Goal: Task Accomplishment & Management: Manage account settings

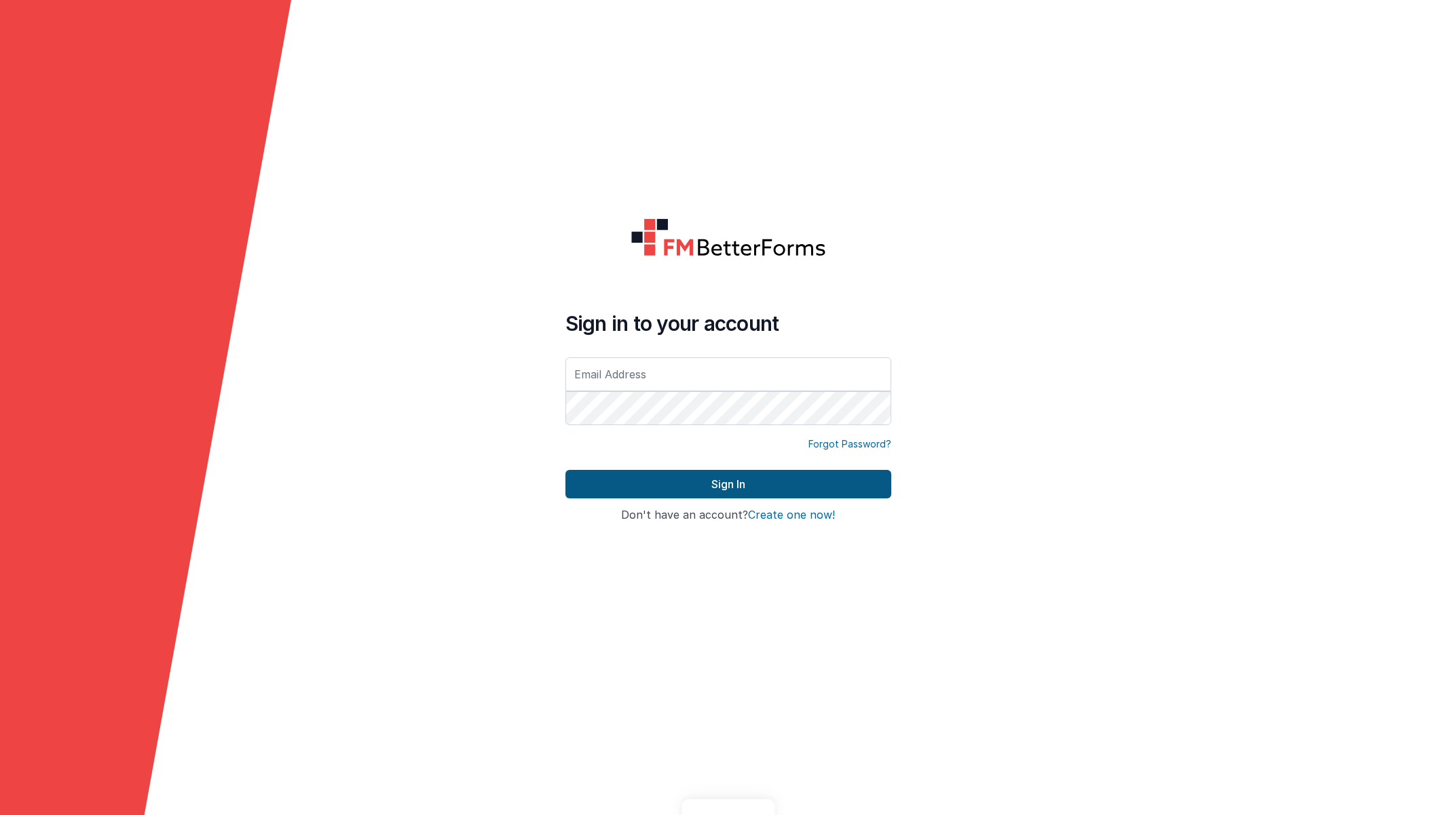
type input "[EMAIL_ADDRESS][DOMAIN_NAME]"
click at [843, 492] on button "Sign In" at bounding box center [728, 485] width 325 height 29
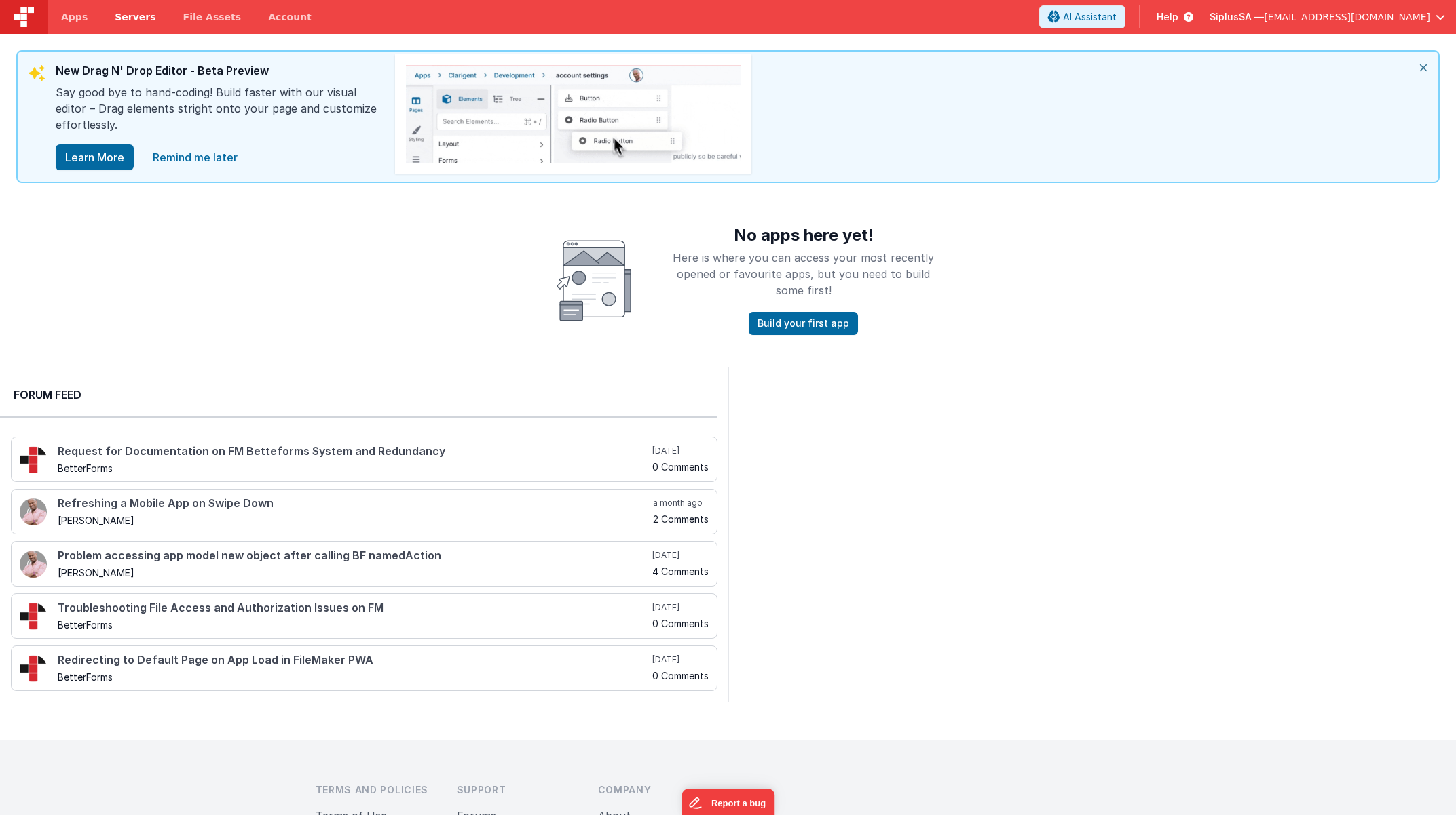
click at [150, 20] on link "Servers" at bounding box center [135, 17] width 68 height 34
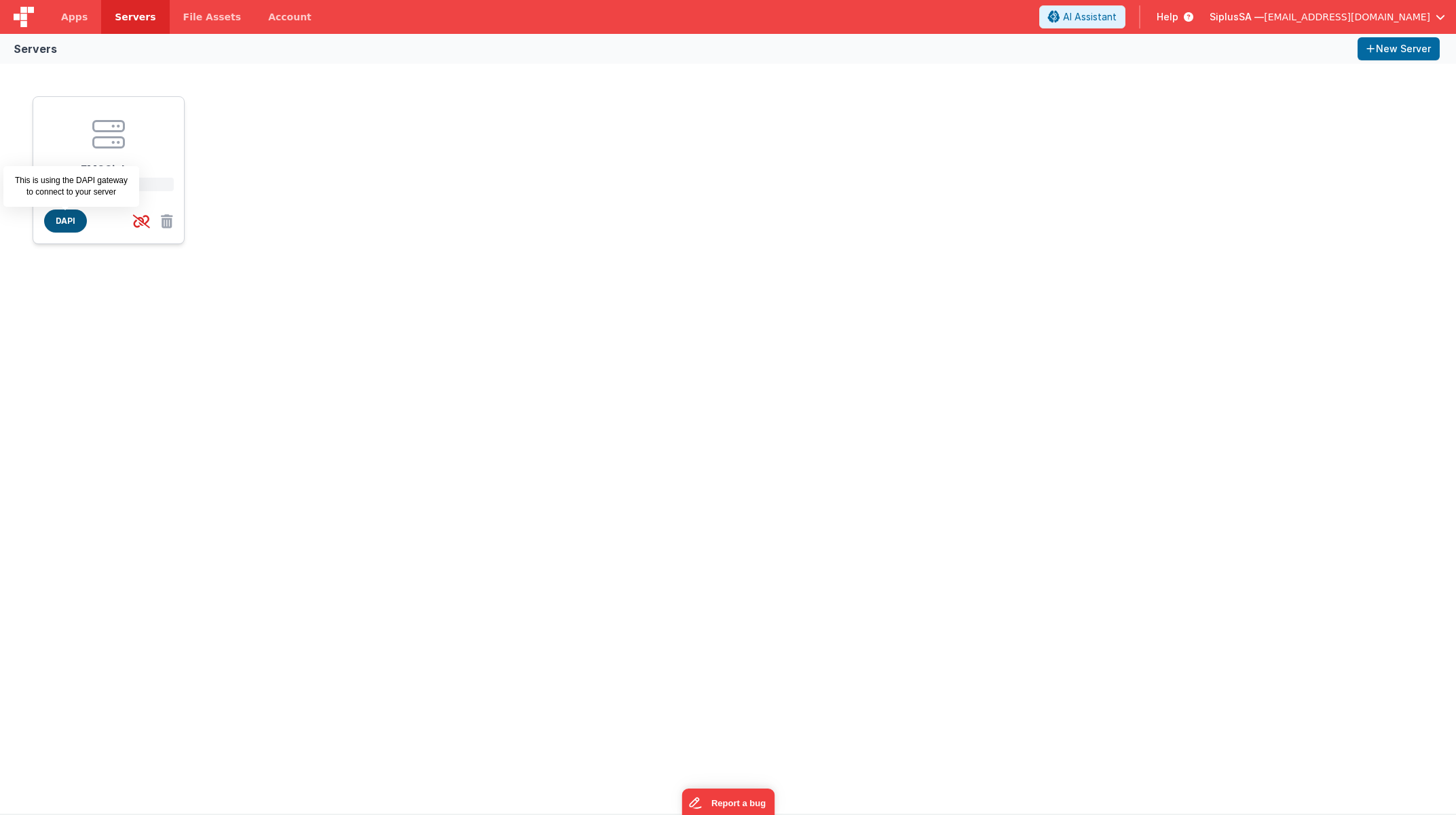
click at [57, 220] on span "DAPI" at bounding box center [65, 220] width 43 height 23
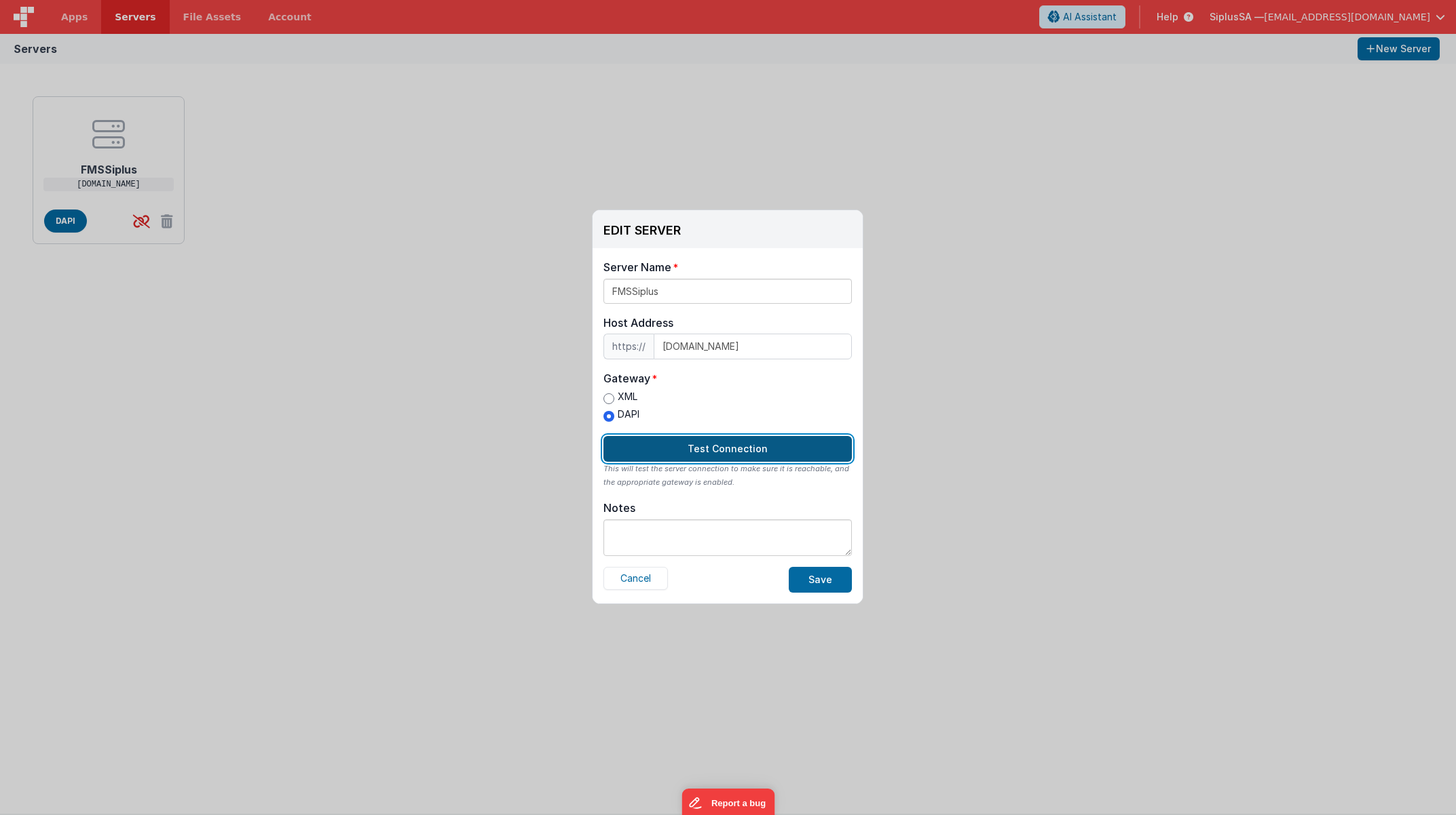
click at [772, 451] on button "Test Connection" at bounding box center [728, 448] width 248 height 26
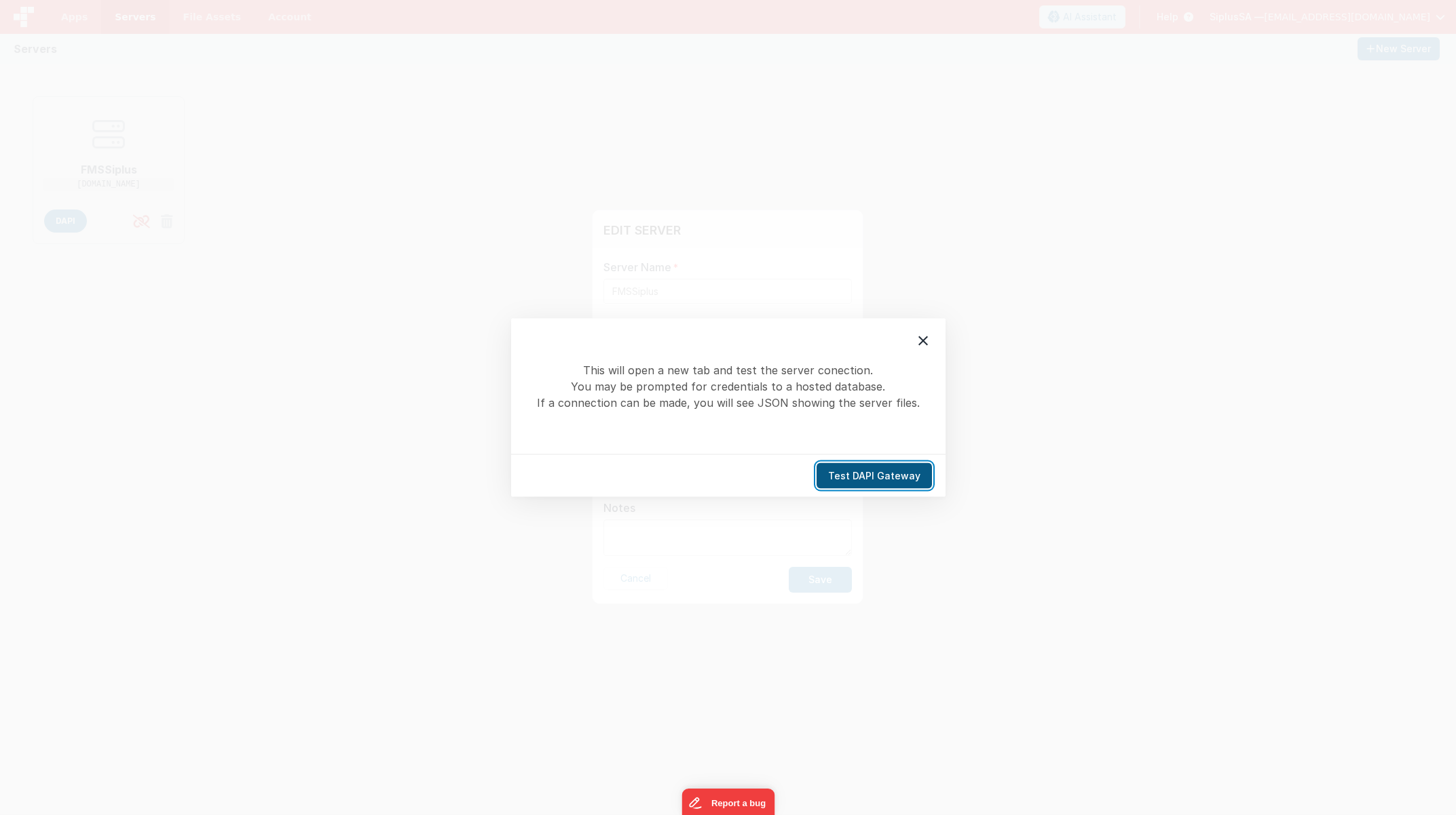
click at [864, 481] on button "Test DAPI Gateway" at bounding box center [874, 475] width 116 height 26
click at [883, 484] on button "Test DAPI Gateway" at bounding box center [874, 475] width 116 height 26
click at [919, 332] on div at bounding box center [923, 341] width 29 height 29
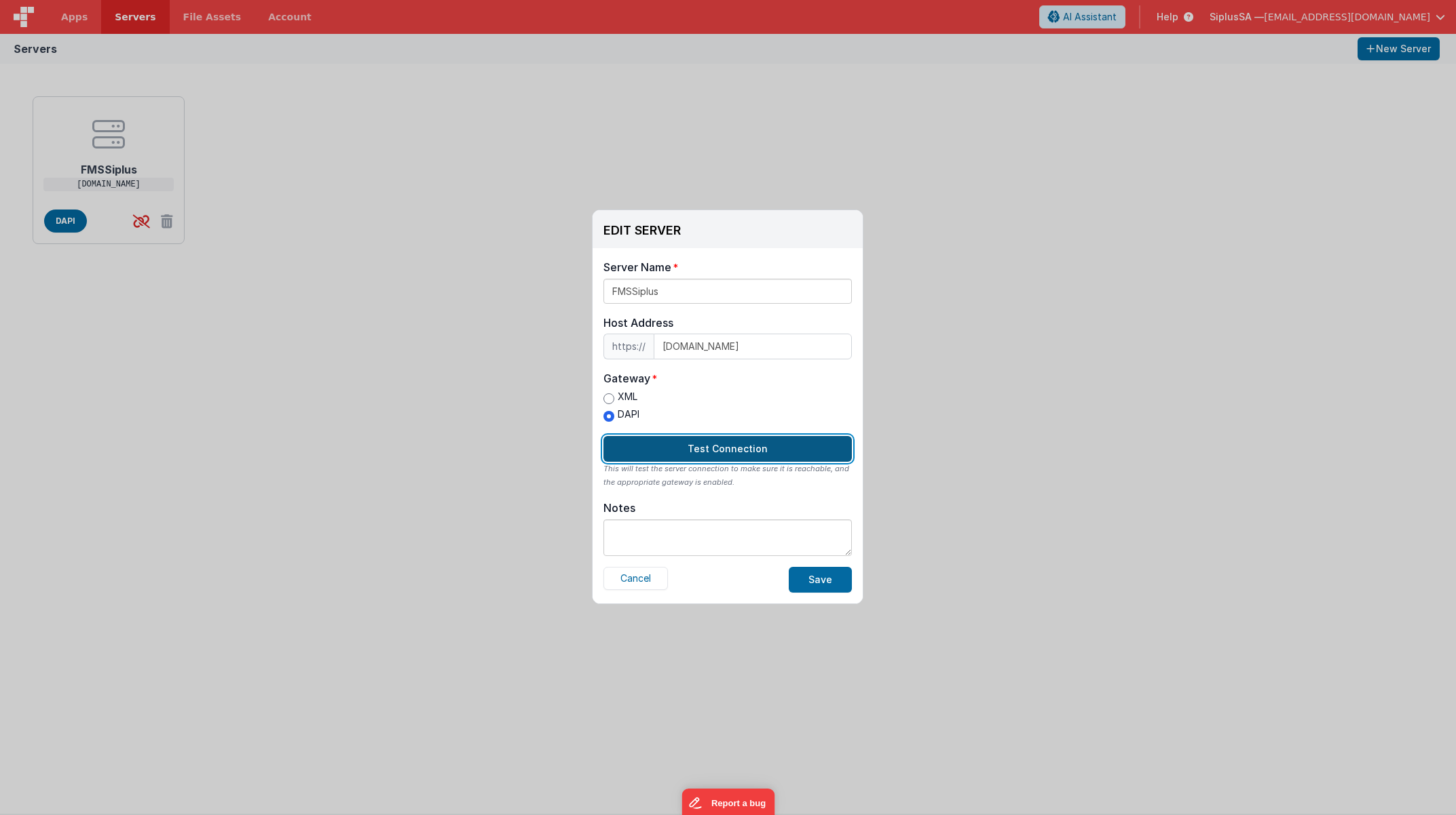
click at [736, 457] on button "Test Connection" at bounding box center [728, 448] width 248 height 26
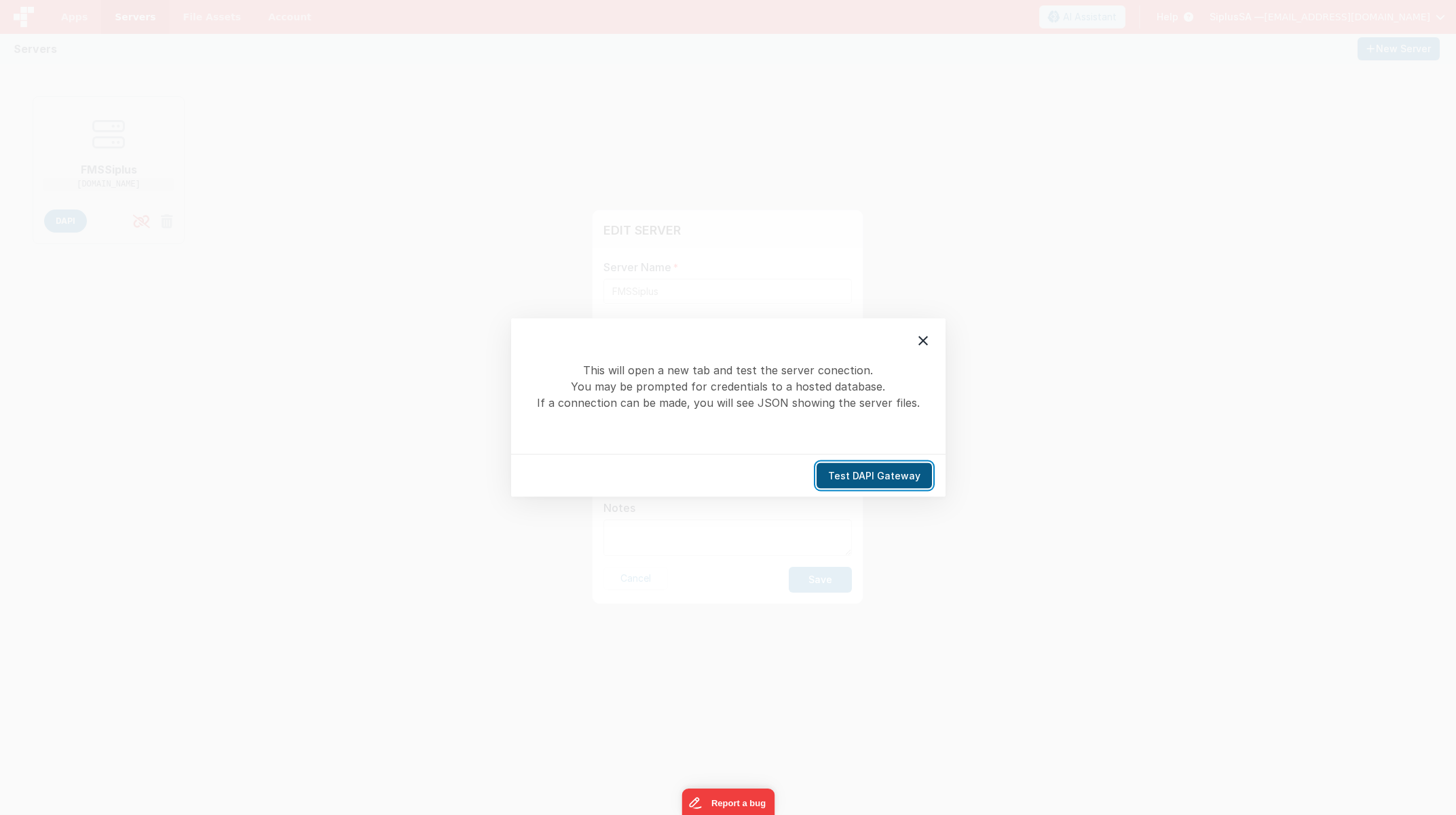
click at [887, 481] on button "Test DAPI Gateway" at bounding box center [874, 475] width 116 height 26
click at [932, 335] on div at bounding box center [923, 341] width 29 height 29
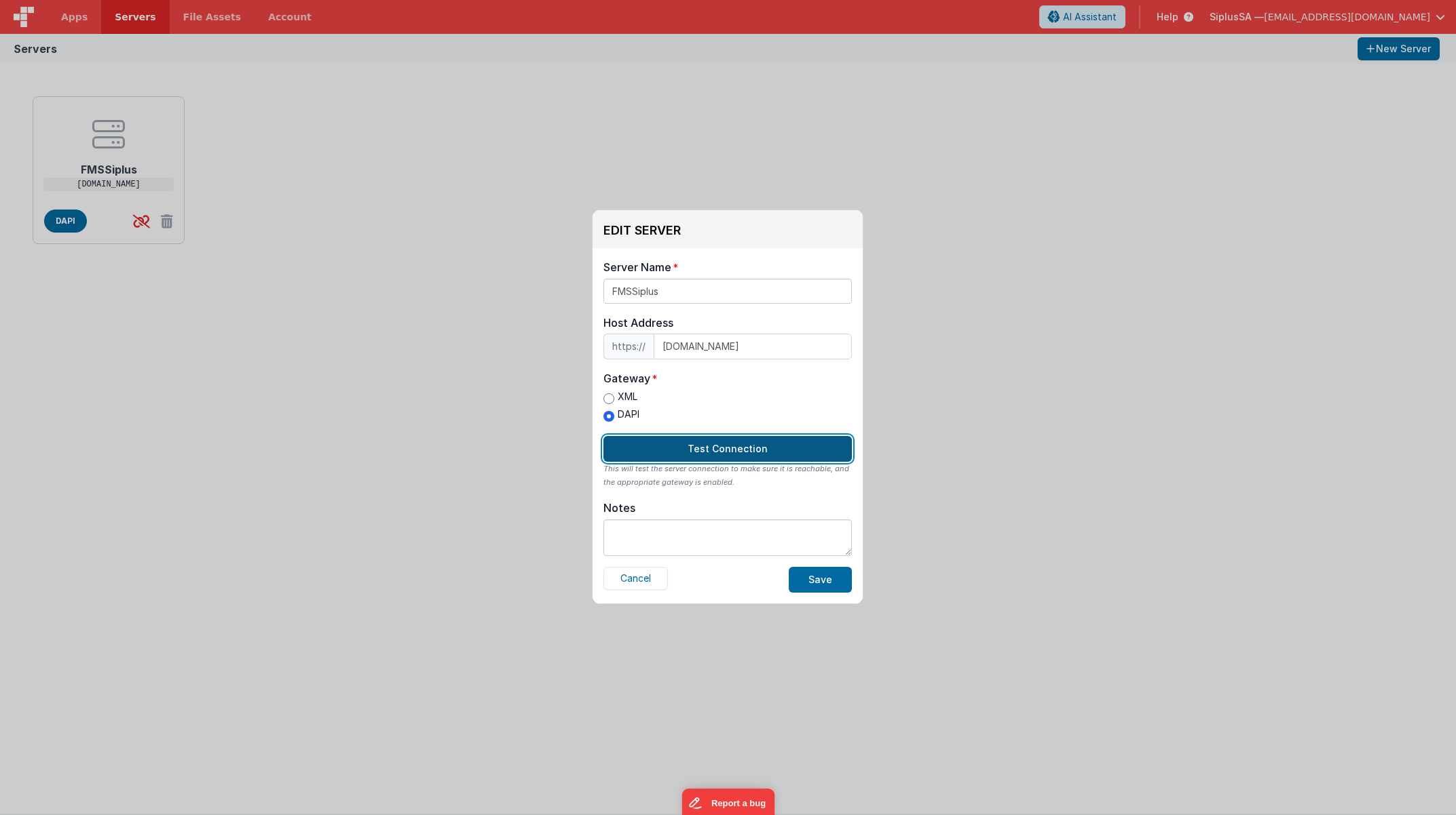
click at [760, 449] on button "Test Connection" at bounding box center [728, 448] width 248 height 26
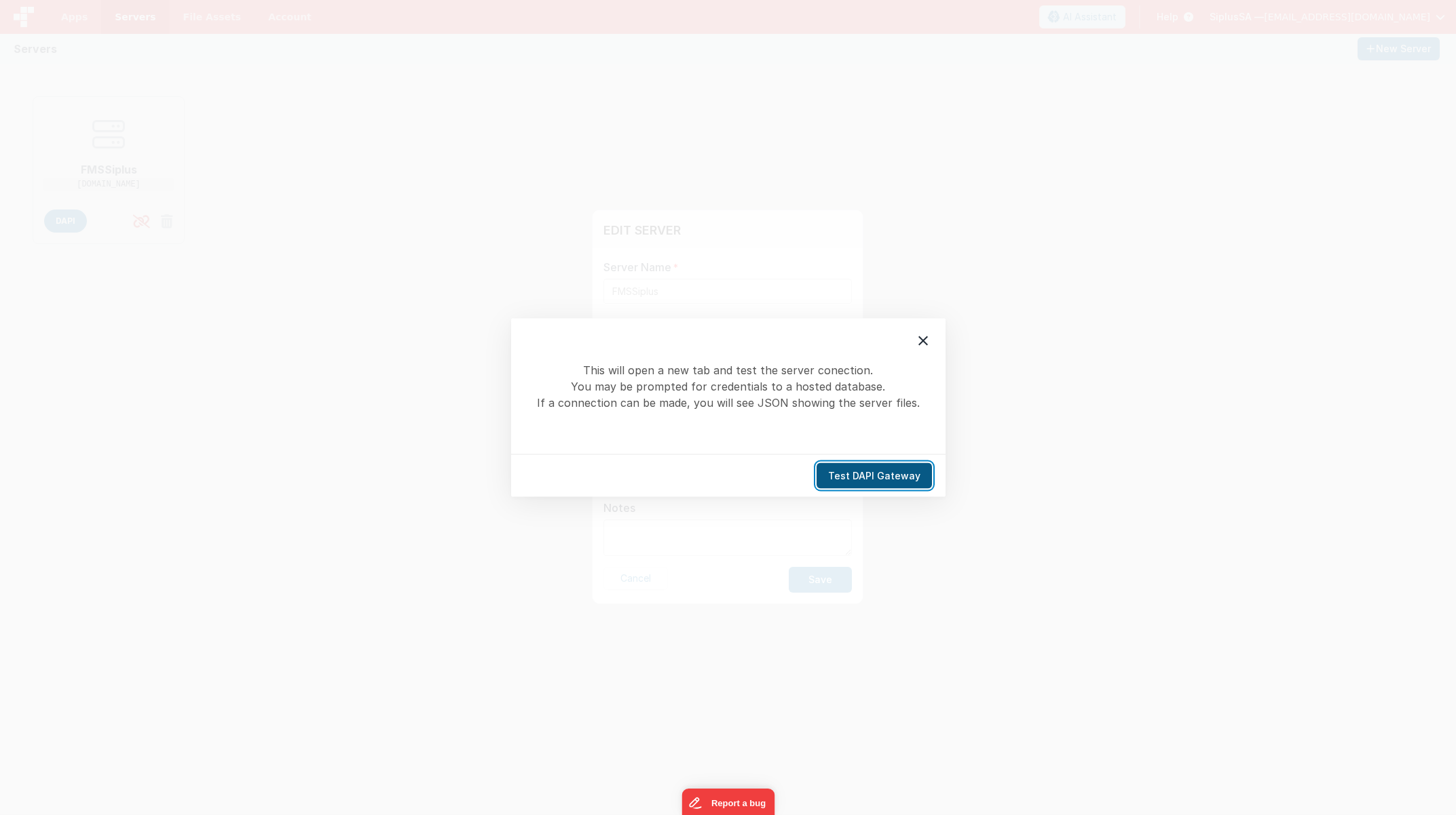
click at [881, 481] on button "Test DAPI Gateway" at bounding box center [874, 475] width 116 height 26
click at [891, 472] on button "Test DAPI Gateway" at bounding box center [874, 475] width 116 height 26
click at [906, 474] on button "Test DAPI Gateway" at bounding box center [874, 475] width 116 height 26
click at [908, 477] on button "Test DAPI Gateway" at bounding box center [874, 475] width 116 height 26
click at [897, 484] on button "Test DAPI Gateway" at bounding box center [874, 475] width 116 height 26
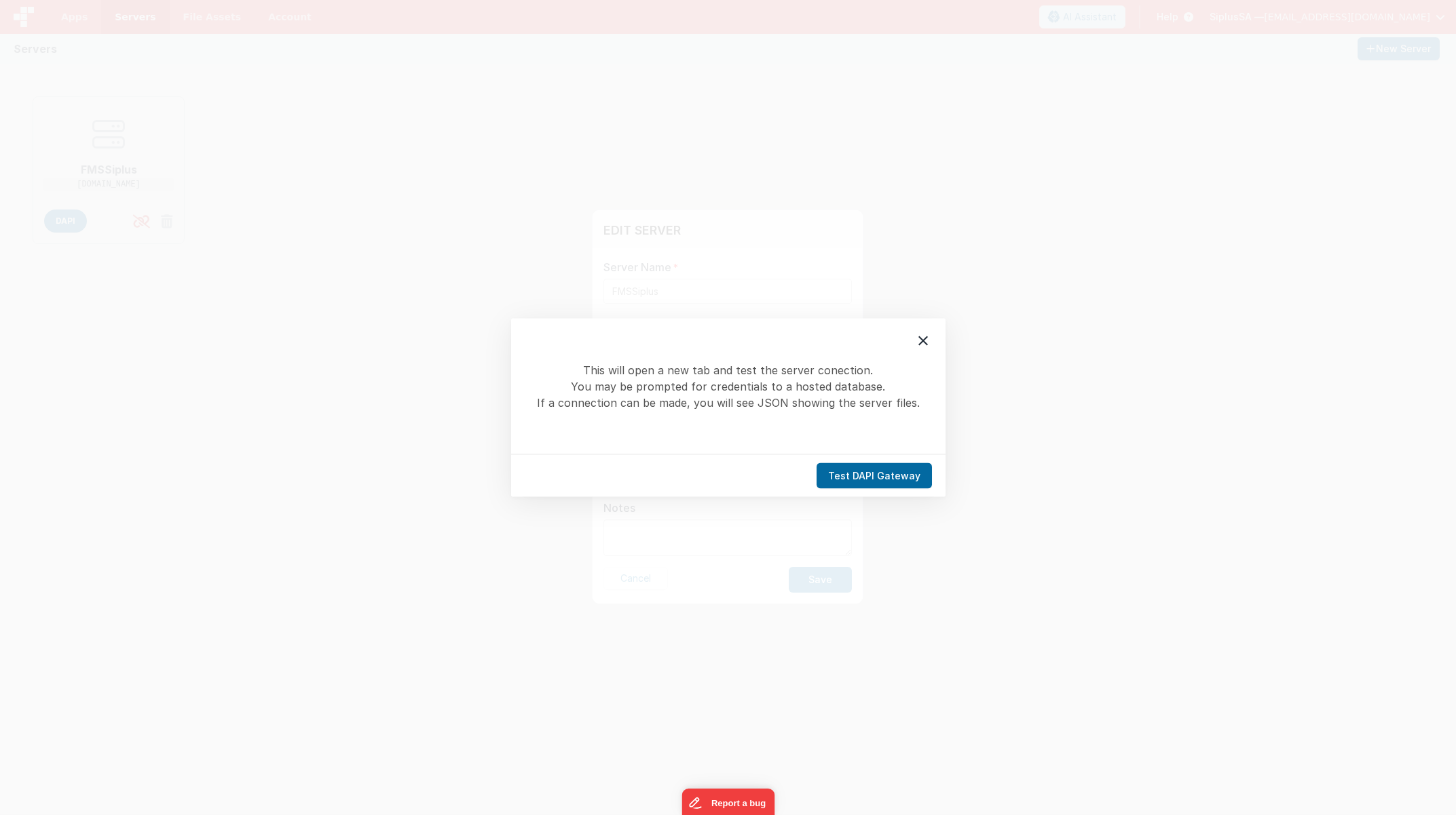
click at [925, 333] on icon at bounding box center [923, 340] width 16 height 16
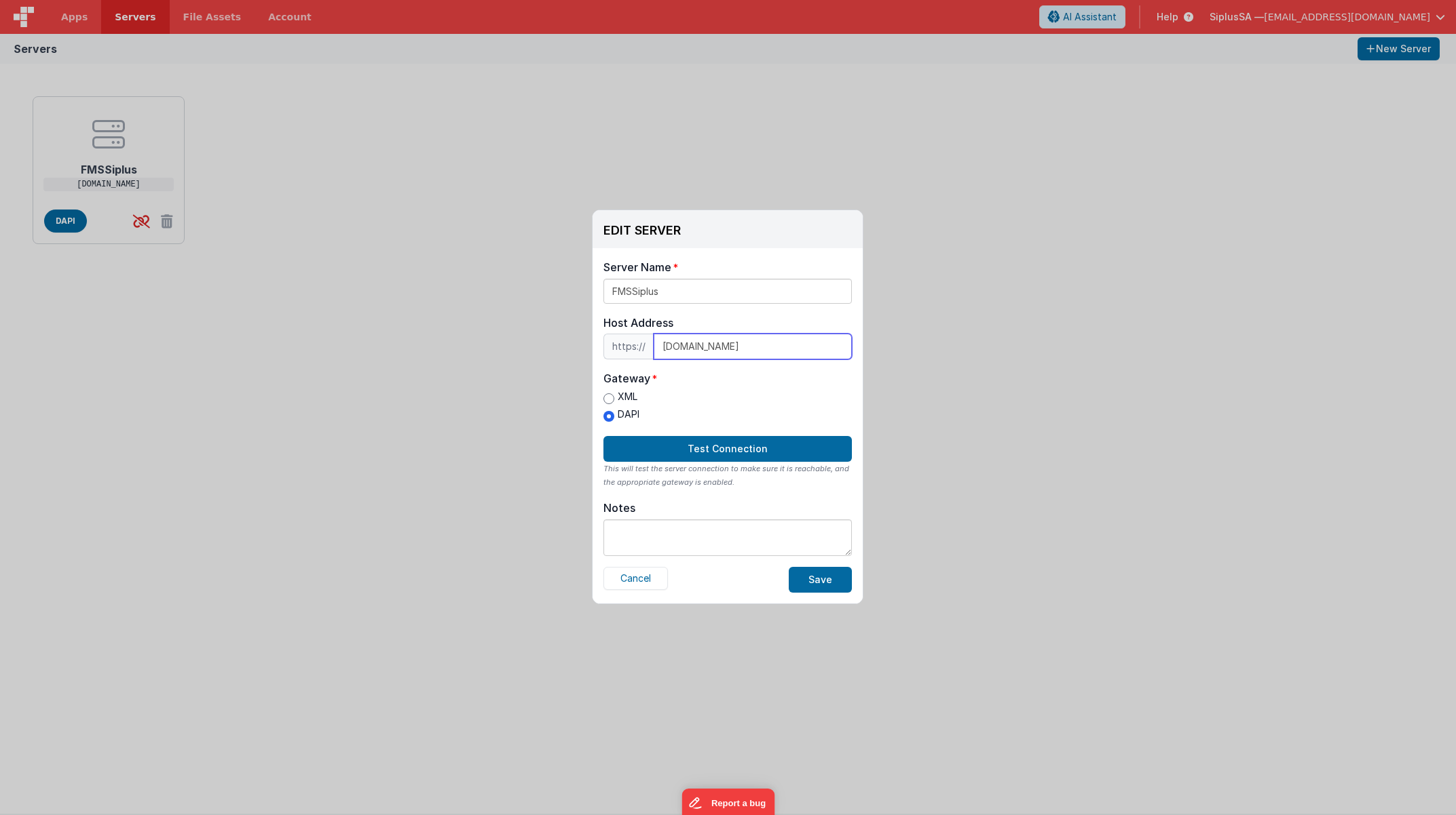
click at [804, 350] on input "[DOMAIN_NAME]" at bounding box center [752, 346] width 198 height 26
click at [635, 580] on button "Cancel" at bounding box center [635, 578] width 64 height 23
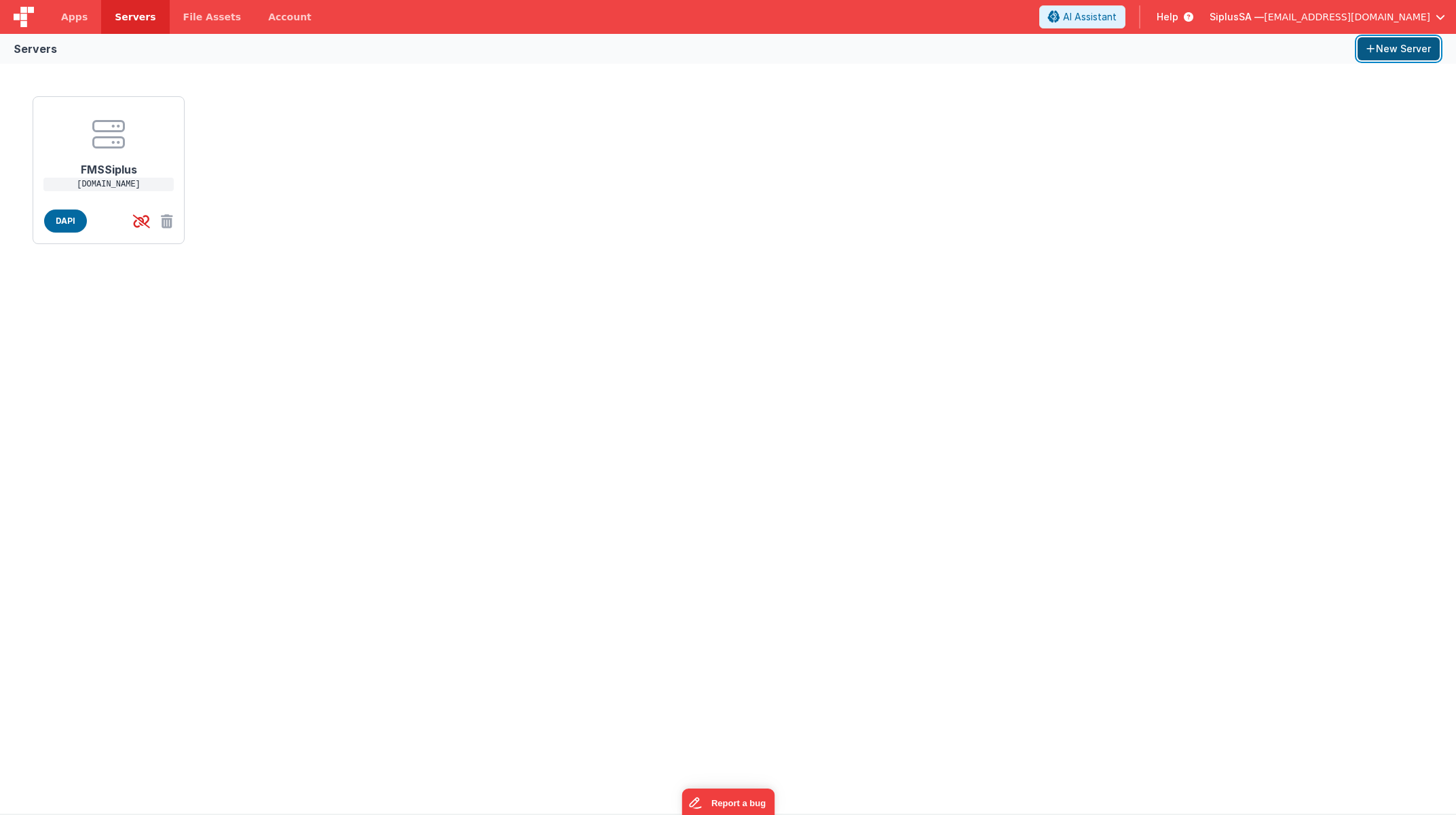
click at [1366, 50] on icon "button" at bounding box center [1371, 48] width 9 height 9
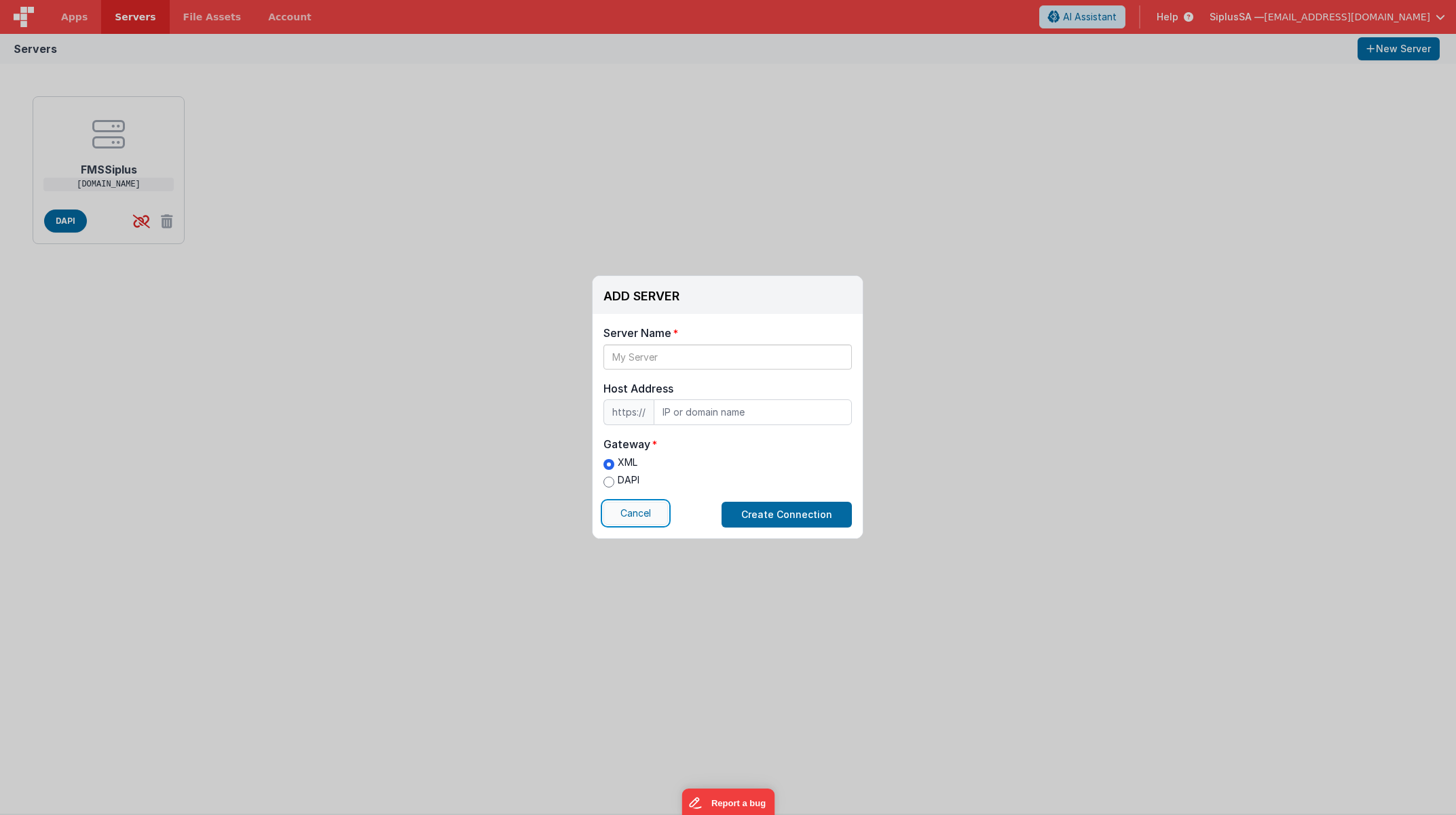
click at [642, 521] on button "Cancel" at bounding box center [635, 513] width 64 height 23
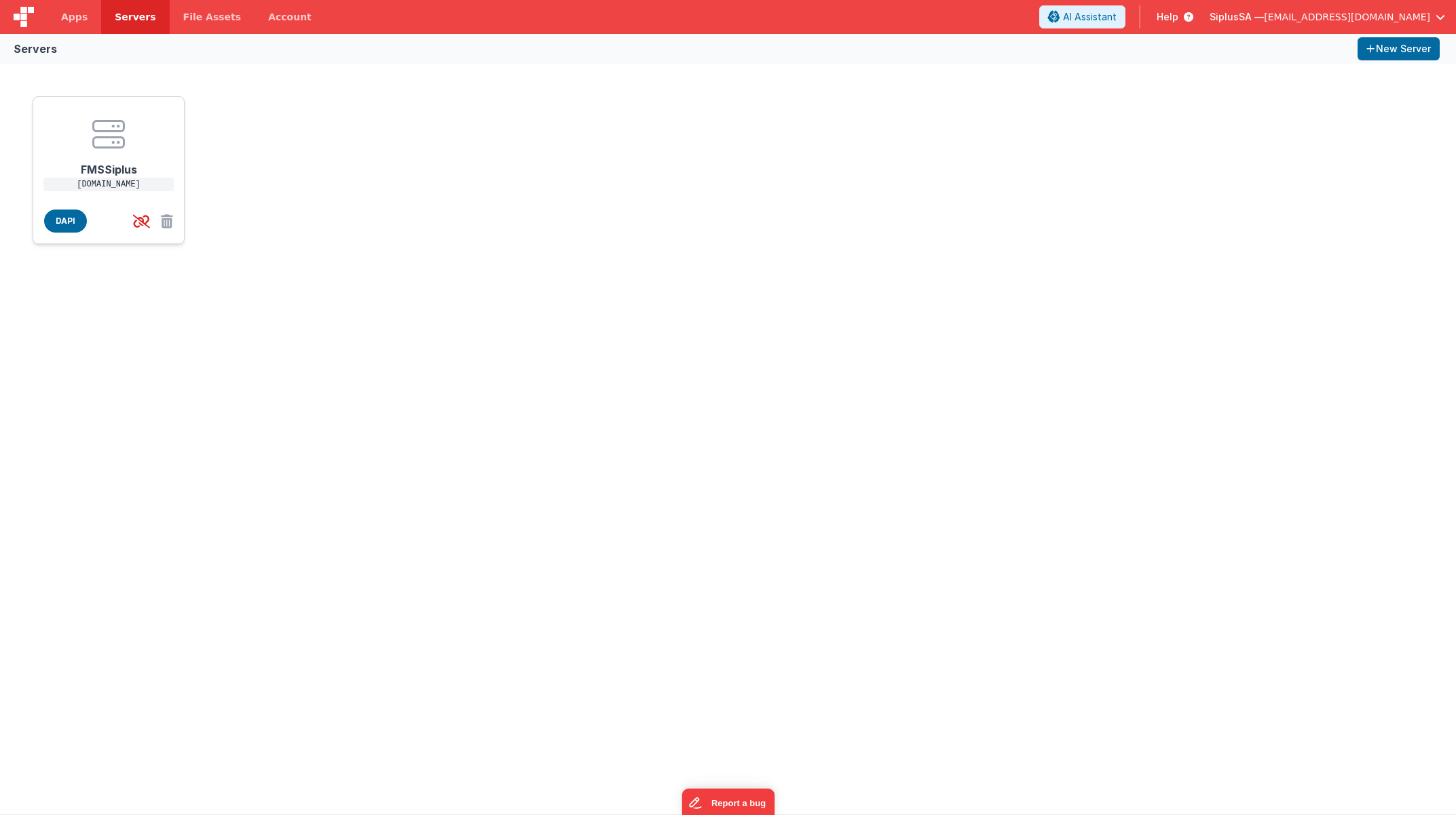
click at [162, 173] on h1 "FMSSiplus" at bounding box center [108, 164] width 108 height 27
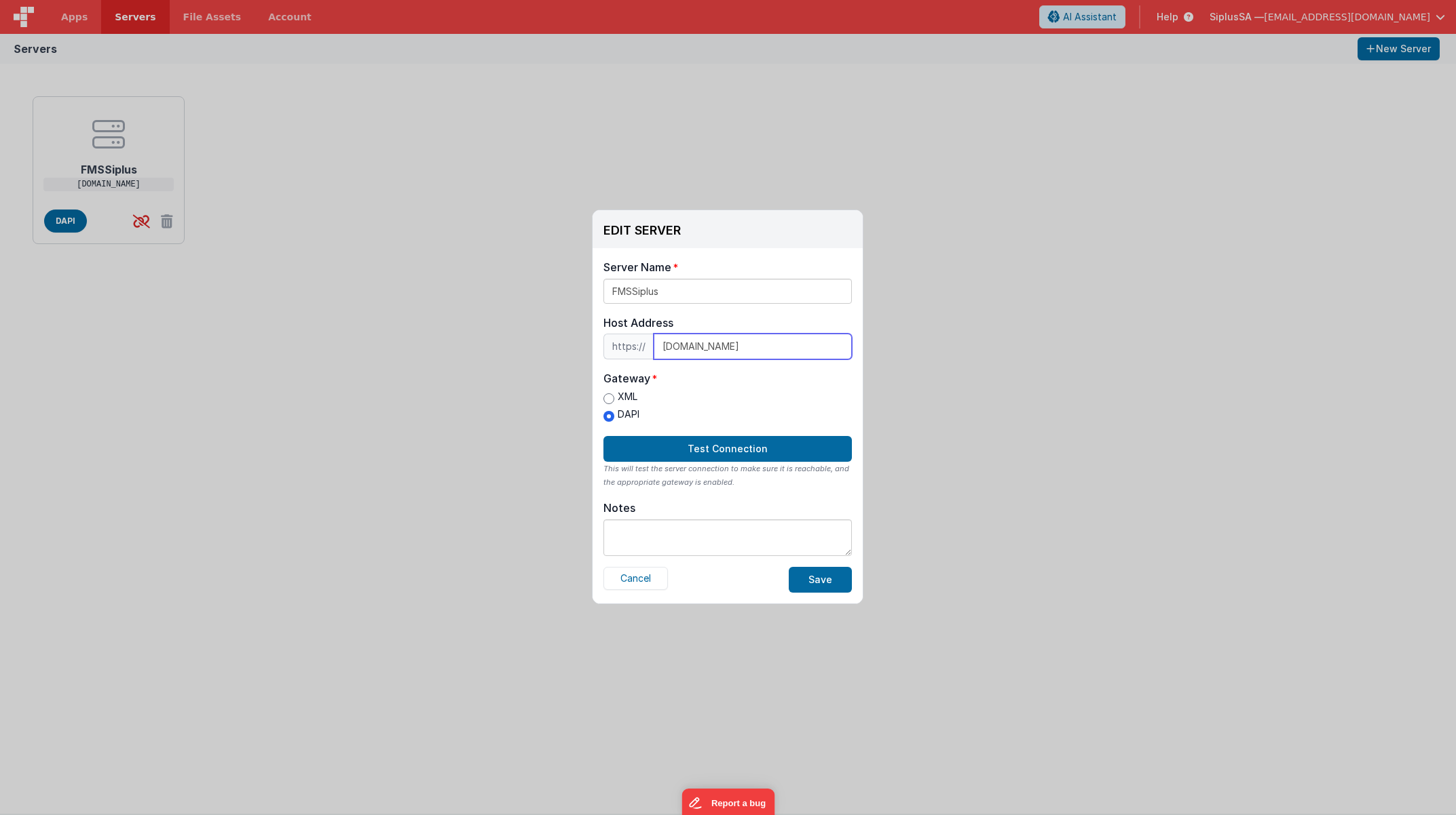
drag, startPoint x: 783, startPoint y: 342, endPoint x: 536, endPoint y: 338, distance: 247.0
click at [536, 338] on div "EDIT SERVER Delete Server Delete Server Name FMSSiplus Host Address https:// [D…" at bounding box center [728, 407] width 1456 height 815
click at [652, 577] on button "Cancel" at bounding box center [635, 578] width 64 height 23
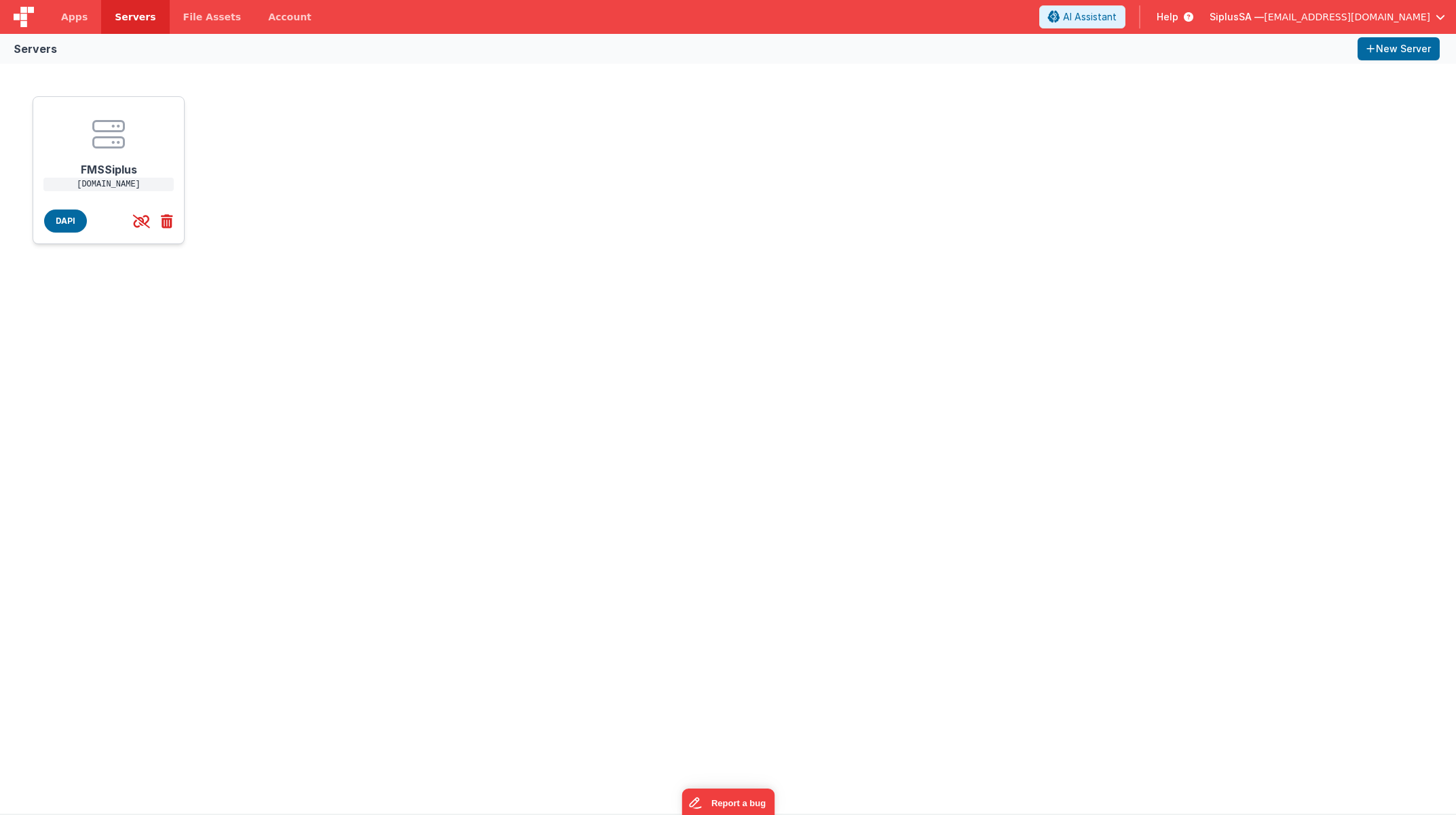
click at [167, 224] on icon at bounding box center [164, 221] width 18 height 23
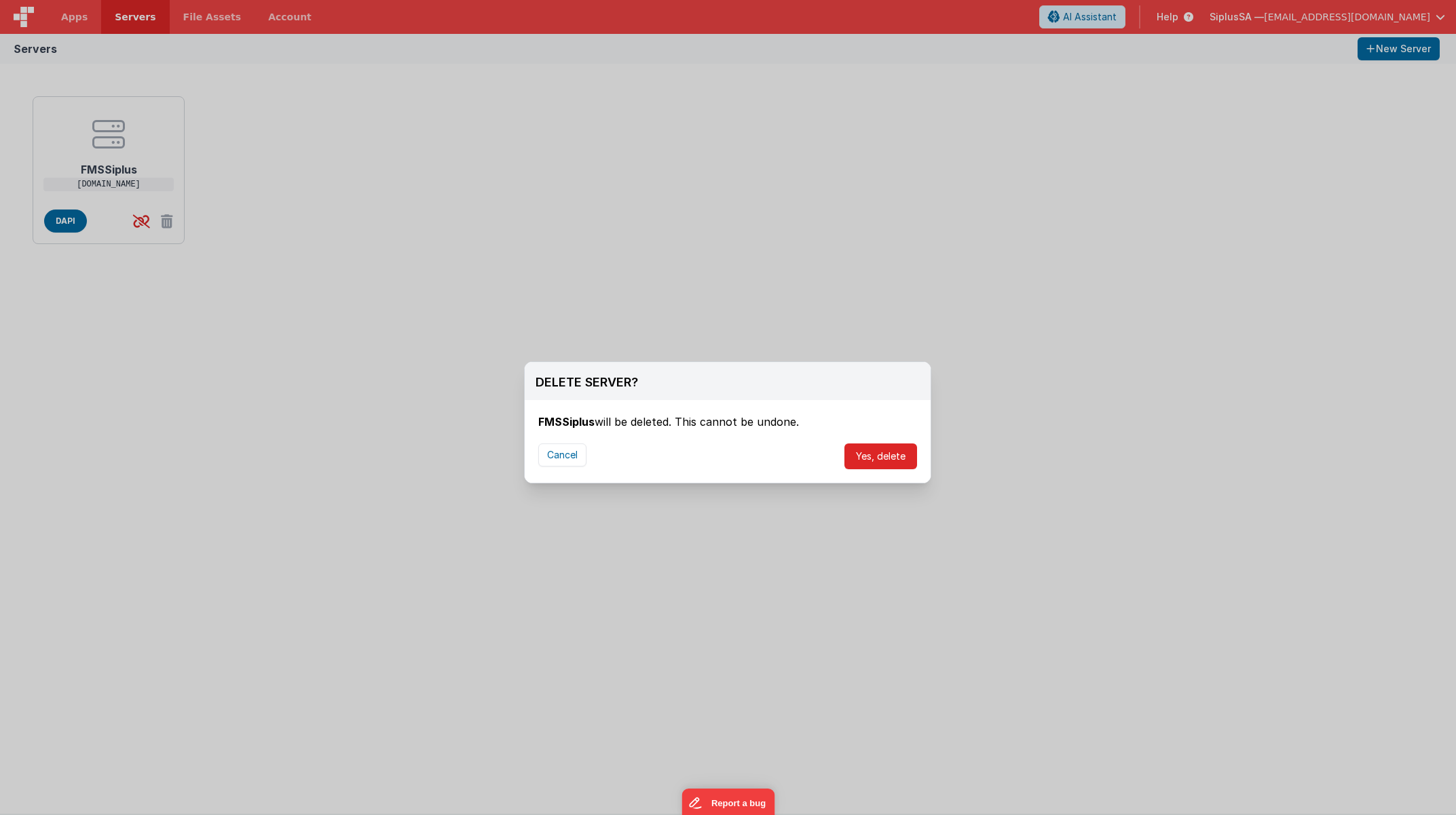
click at [865, 463] on button "Yes, delete" at bounding box center [881, 456] width 73 height 26
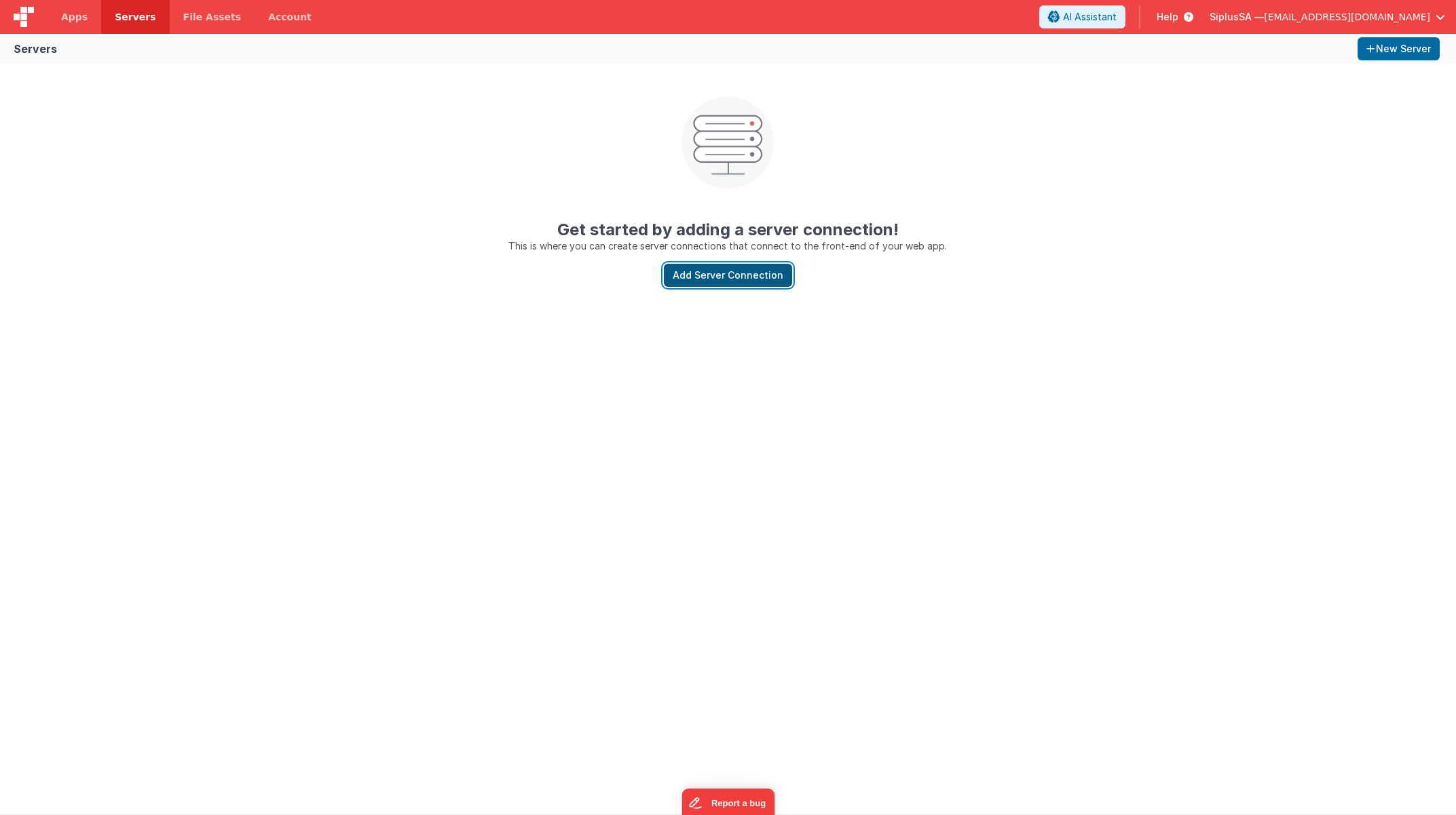
click at [739, 281] on button "Add Server Connection" at bounding box center [728, 274] width 128 height 23
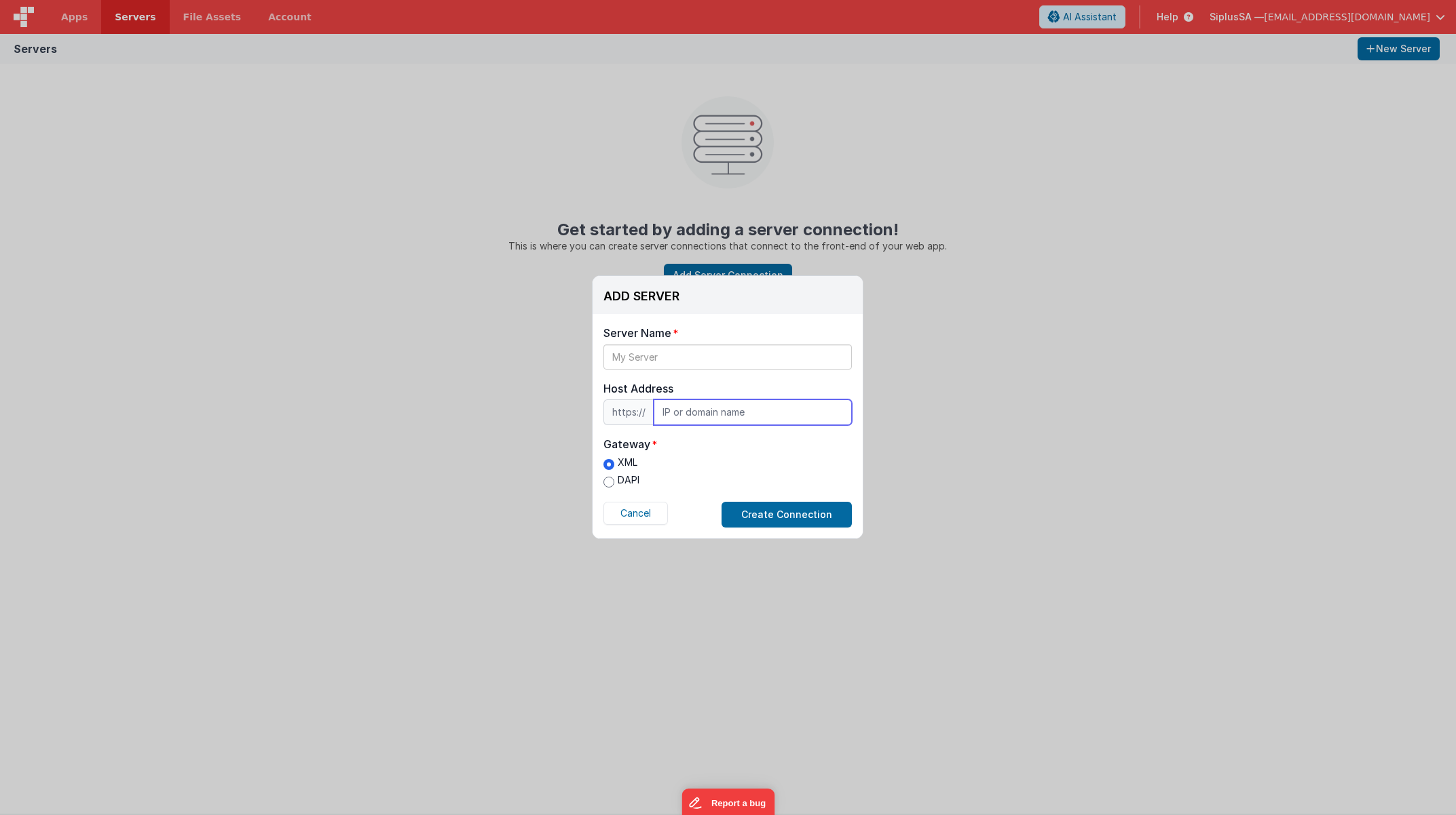
click at [696, 402] on input "text" at bounding box center [752, 412] width 198 height 26
click at [629, 480] on label "DAPI" at bounding box center [621, 481] width 36 height 14
click at [614, 480] on input "DAPI" at bounding box center [608, 482] width 11 height 11
radio input "true"
click at [609, 482] on label "DAPI" at bounding box center [621, 481] width 36 height 14
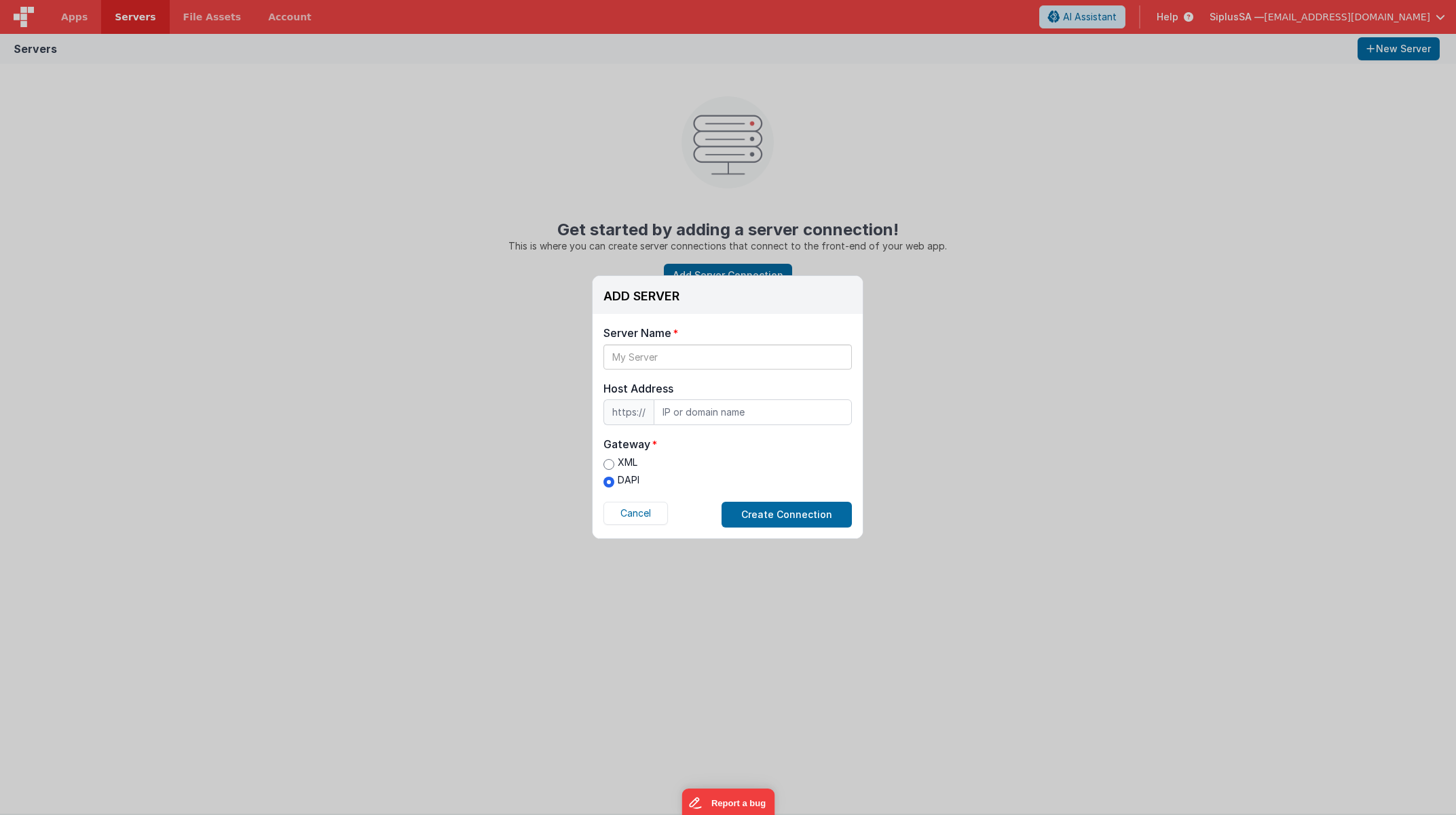
click at [609, 482] on input "DAPI" at bounding box center [608, 482] width 11 height 11
click at [746, 412] on input "text" at bounding box center [752, 412] width 198 height 26
paste input "[TECHNICAL_ID]"
type input "[TECHNICAL_ID]"
click at [695, 365] on input "text" at bounding box center [728, 357] width 248 height 25
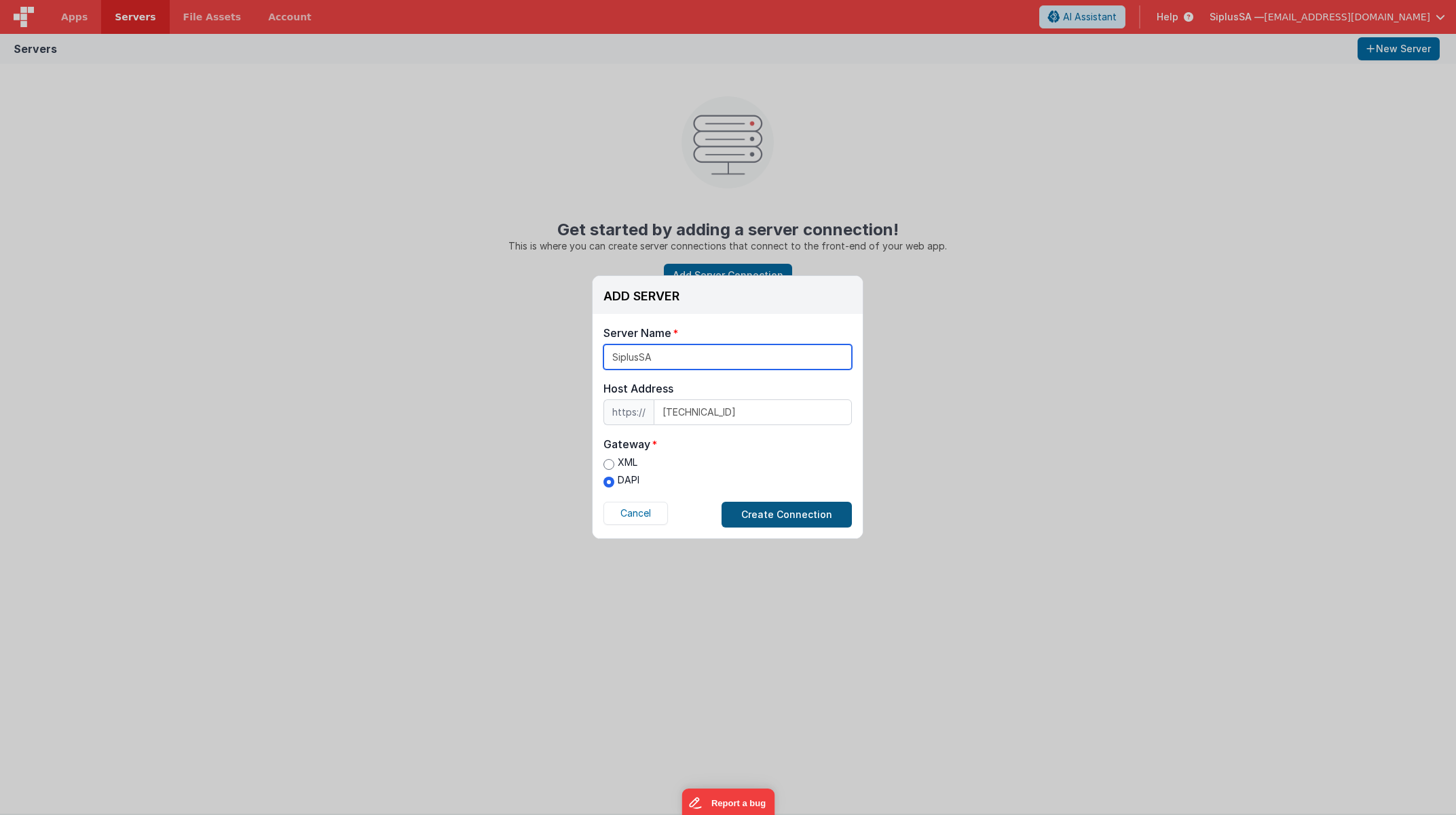
type input "SiplusSA"
click at [801, 515] on button "Create Connection" at bounding box center [787, 514] width 130 height 26
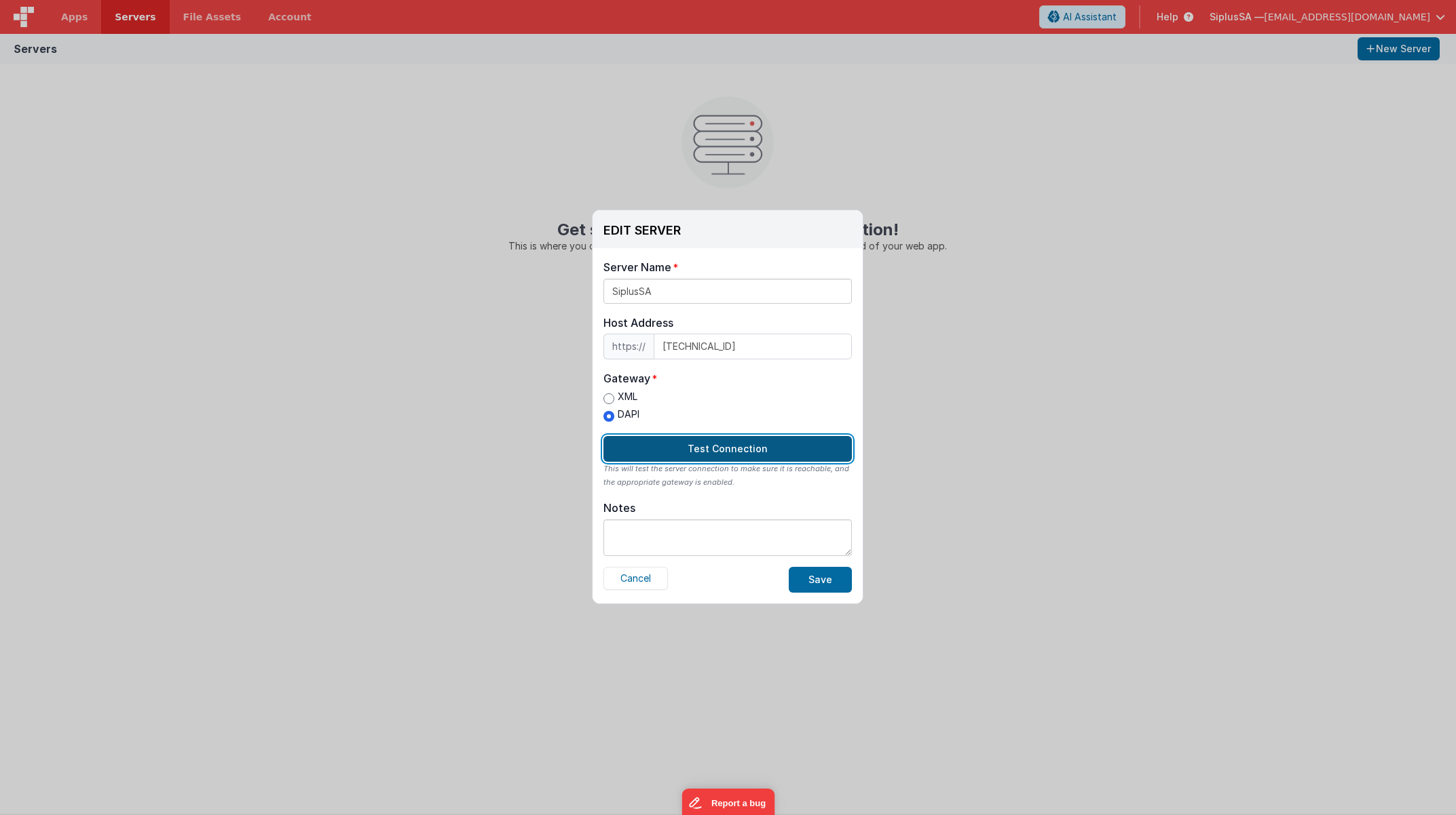
click at [749, 456] on button "Test Connection" at bounding box center [728, 448] width 248 height 26
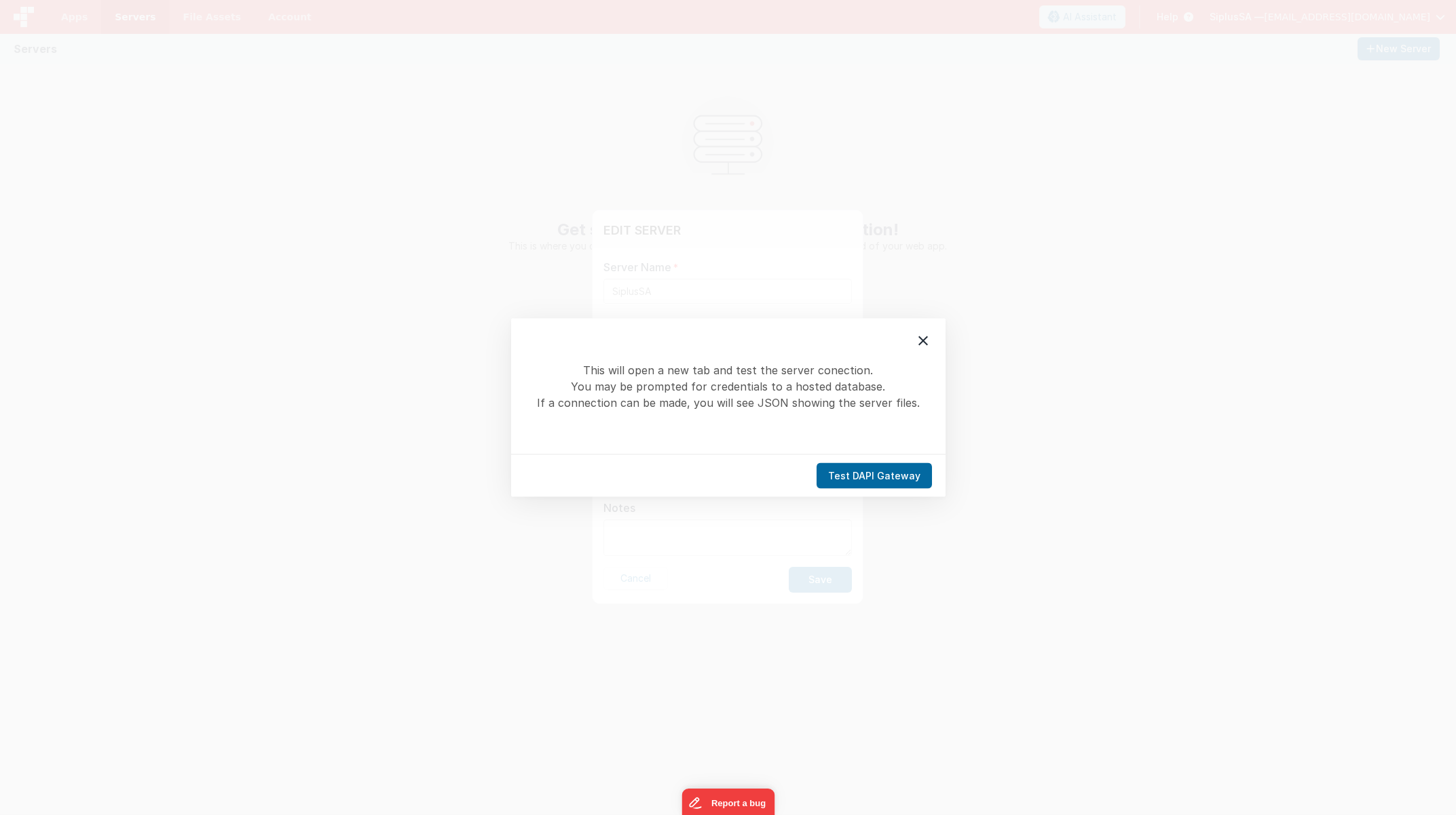
click at [871, 492] on div "Test DAPI Gateway" at bounding box center [728, 475] width 434 height 43
click at [877, 477] on div "Test DAPI Gateway" at bounding box center [728, 475] width 434 height 43
click at [895, 479] on button "Test DAPI Gateway" at bounding box center [874, 475] width 116 height 26
click at [915, 482] on button "Test DAPI Gateway" at bounding box center [874, 475] width 116 height 26
